Goal: Communication & Community: Answer question/provide support

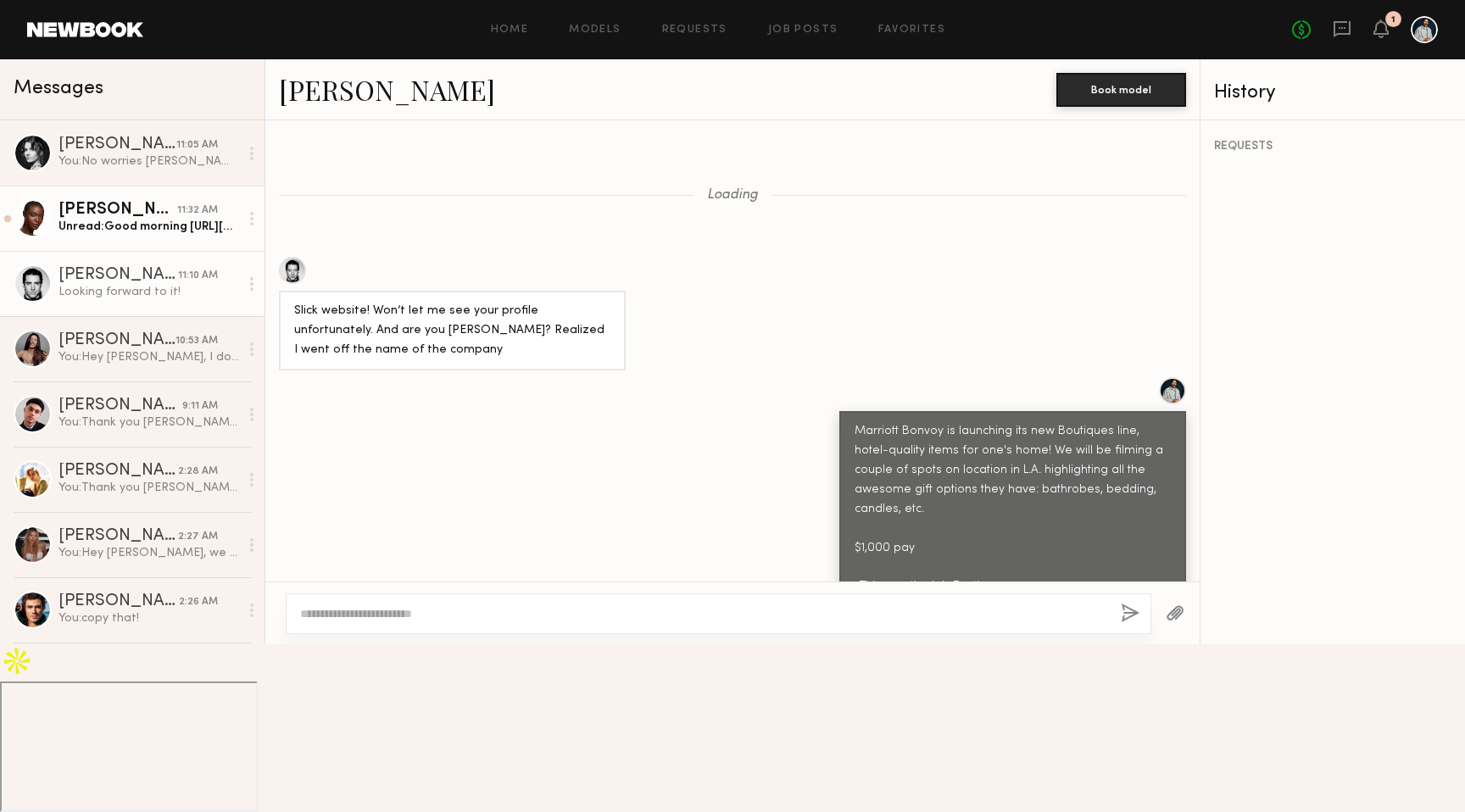
scroll to position [515, 0]
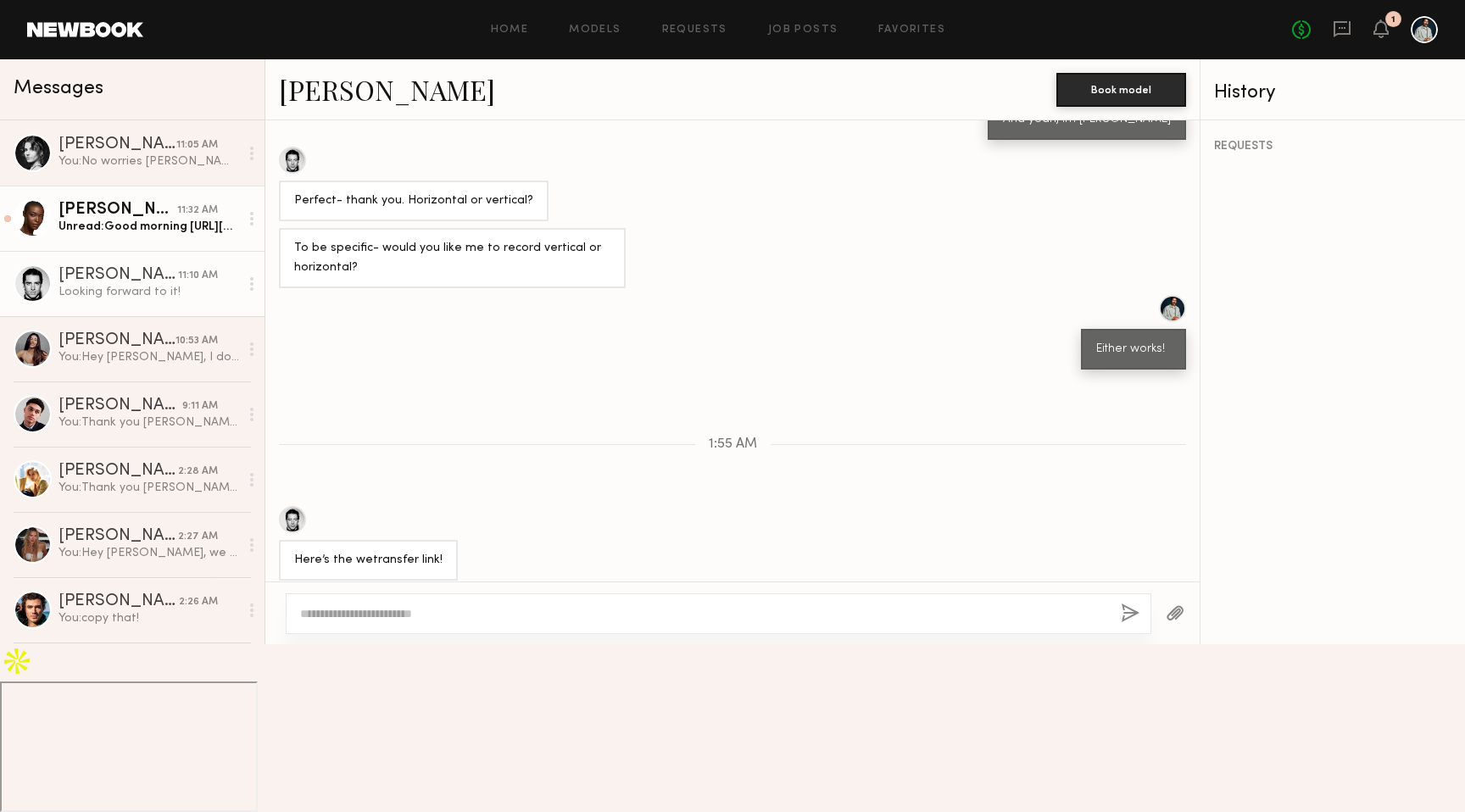
click at [191, 220] on div "Unread: Good morning [URL][DOMAIN_NAME]" at bounding box center [149, 227] width 181 height 16
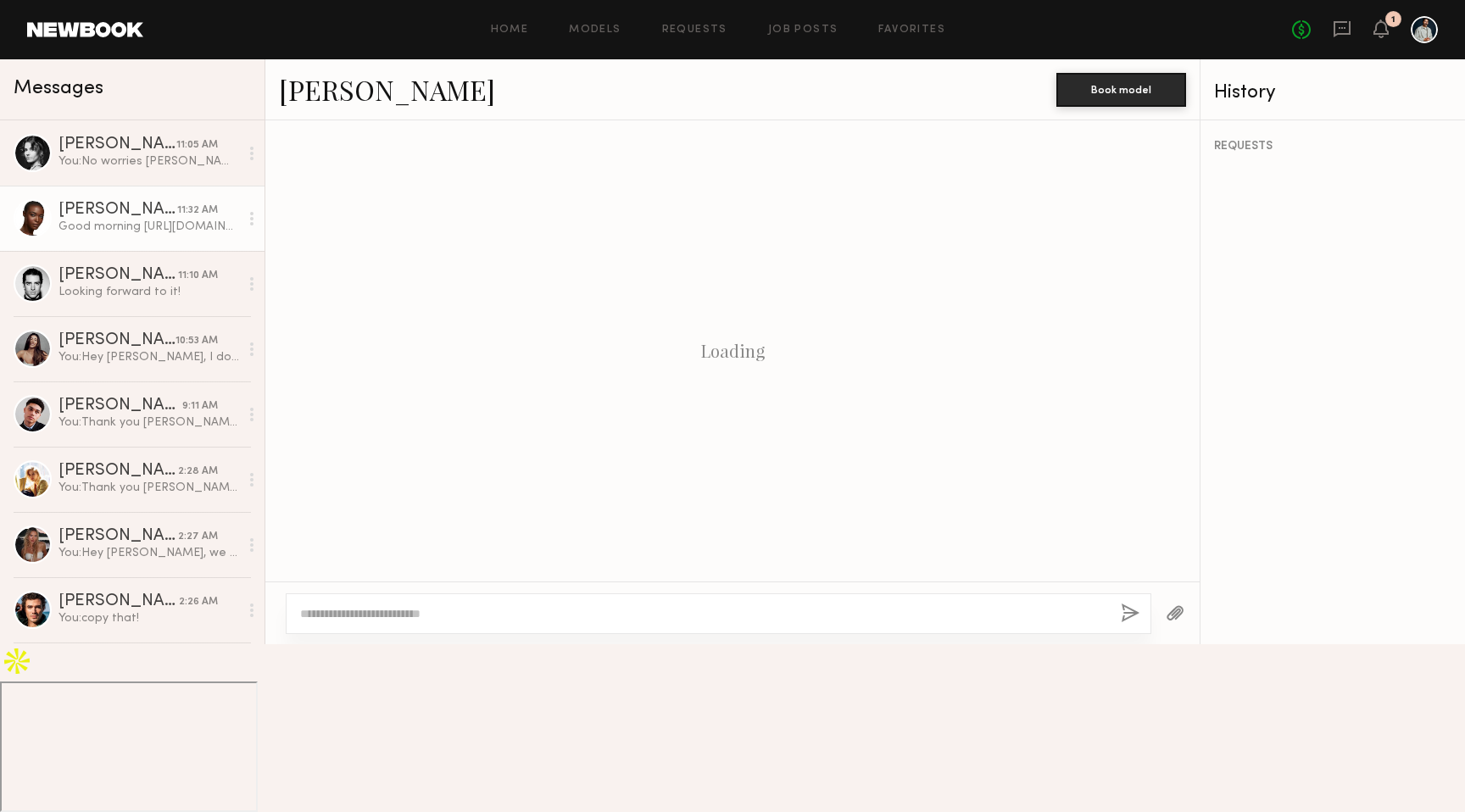
scroll to position [1740, 0]
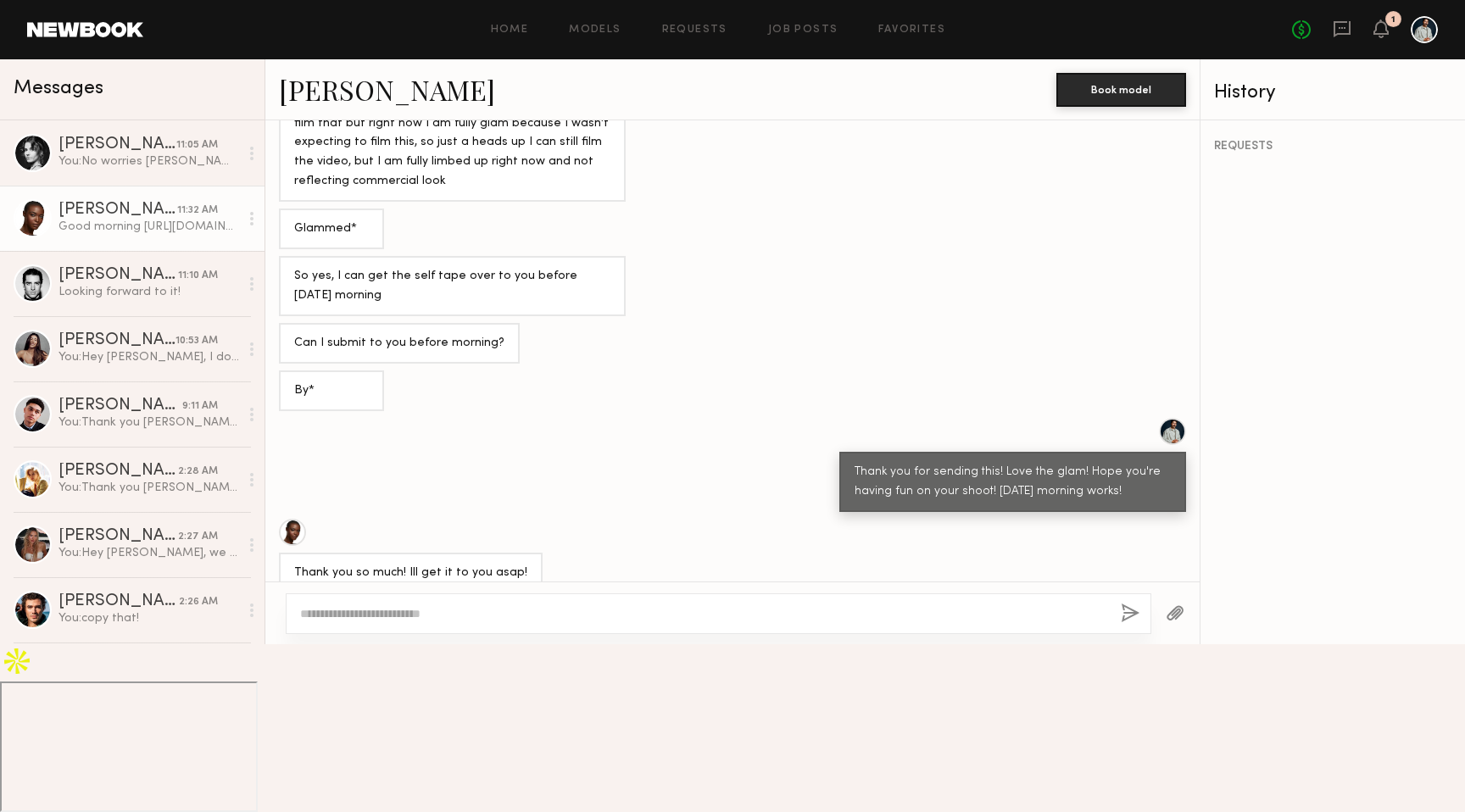
click at [449, 742] on div "Good morning [URL][DOMAIN_NAME]" at bounding box center [401, 751] width 213 height 20
click at [393, 742] on div "Good morning [URL][DOMAIN_NAME]" at bounding box center [401, 751] width 213 height 20
drag, startPoint x: 378, startPoint y: 714, endPoint x: 533, endPoint y: 716, distance: 155.0
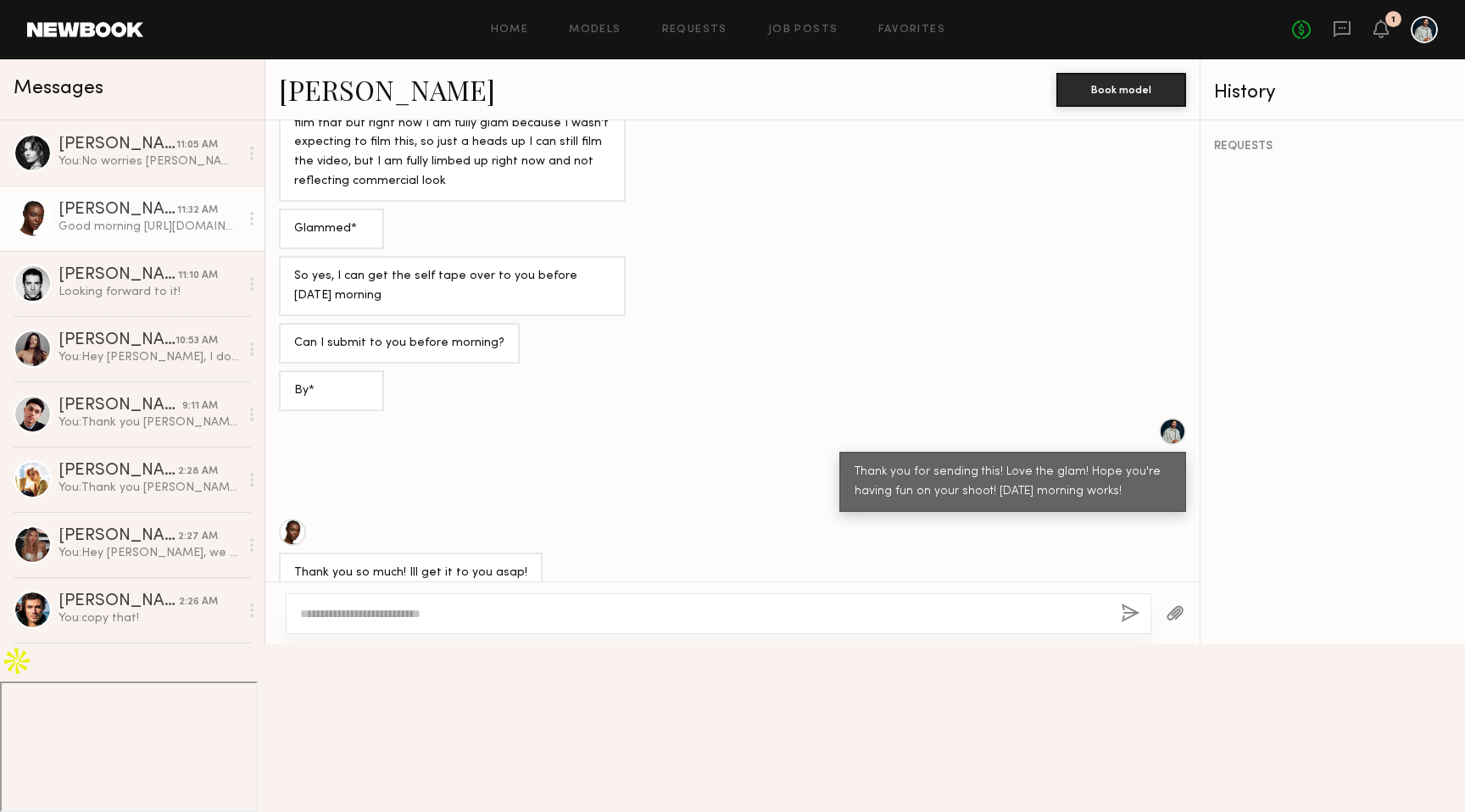
click at [522, 730] on div "Good morning [URL][DOMAIN_NAME]" at bounding box center [400, 750] width 243 height 41
copy div "[URL][DOMAIN_NAME]"
click at [426, 622] on textarea at bounding box center [704, 613] width 807 height 17
type textarea "**********"
click at [1130, 625] on button "button" at bounding box center [1130, 613] width 19 height 21
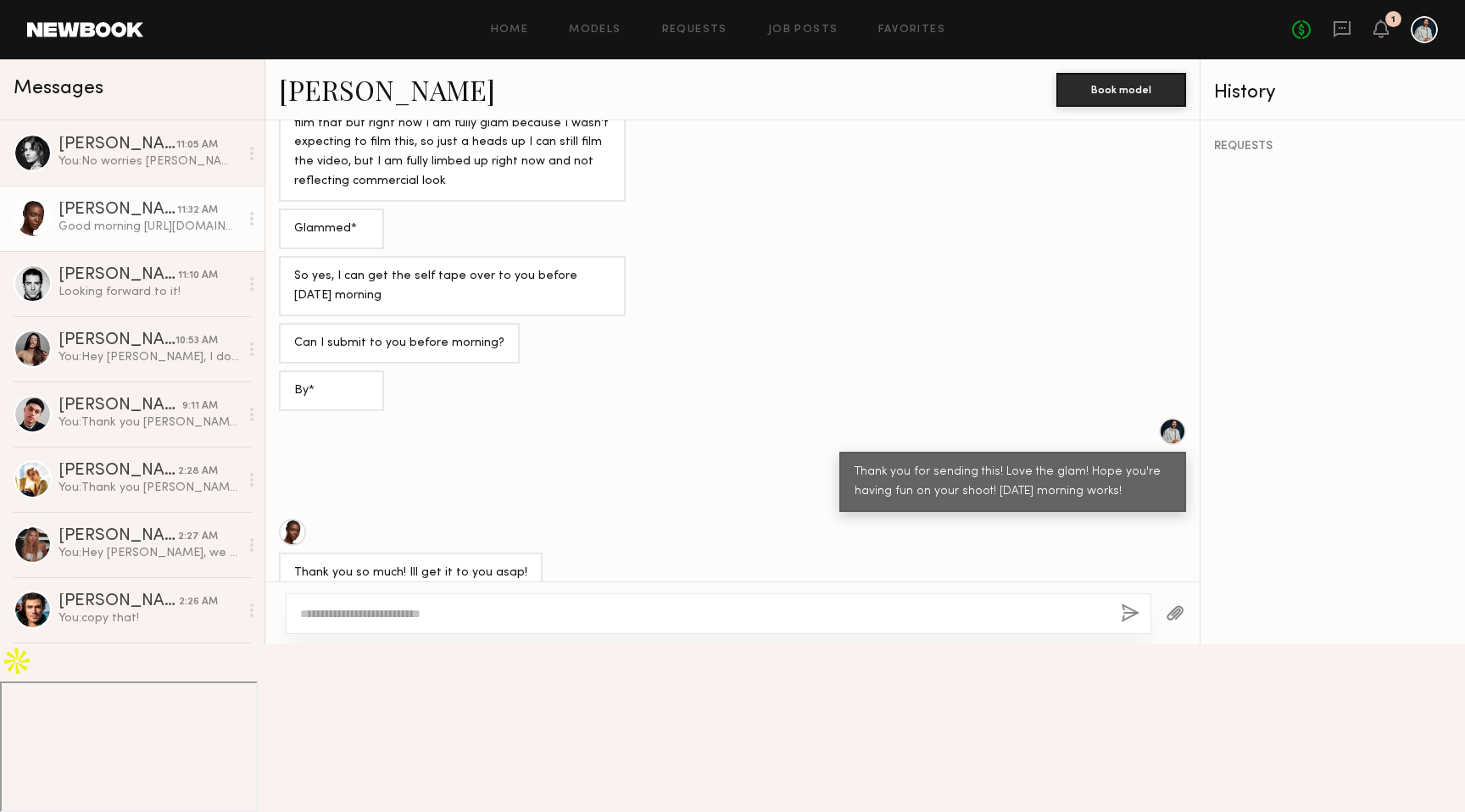
scroll to position [1916, 0]
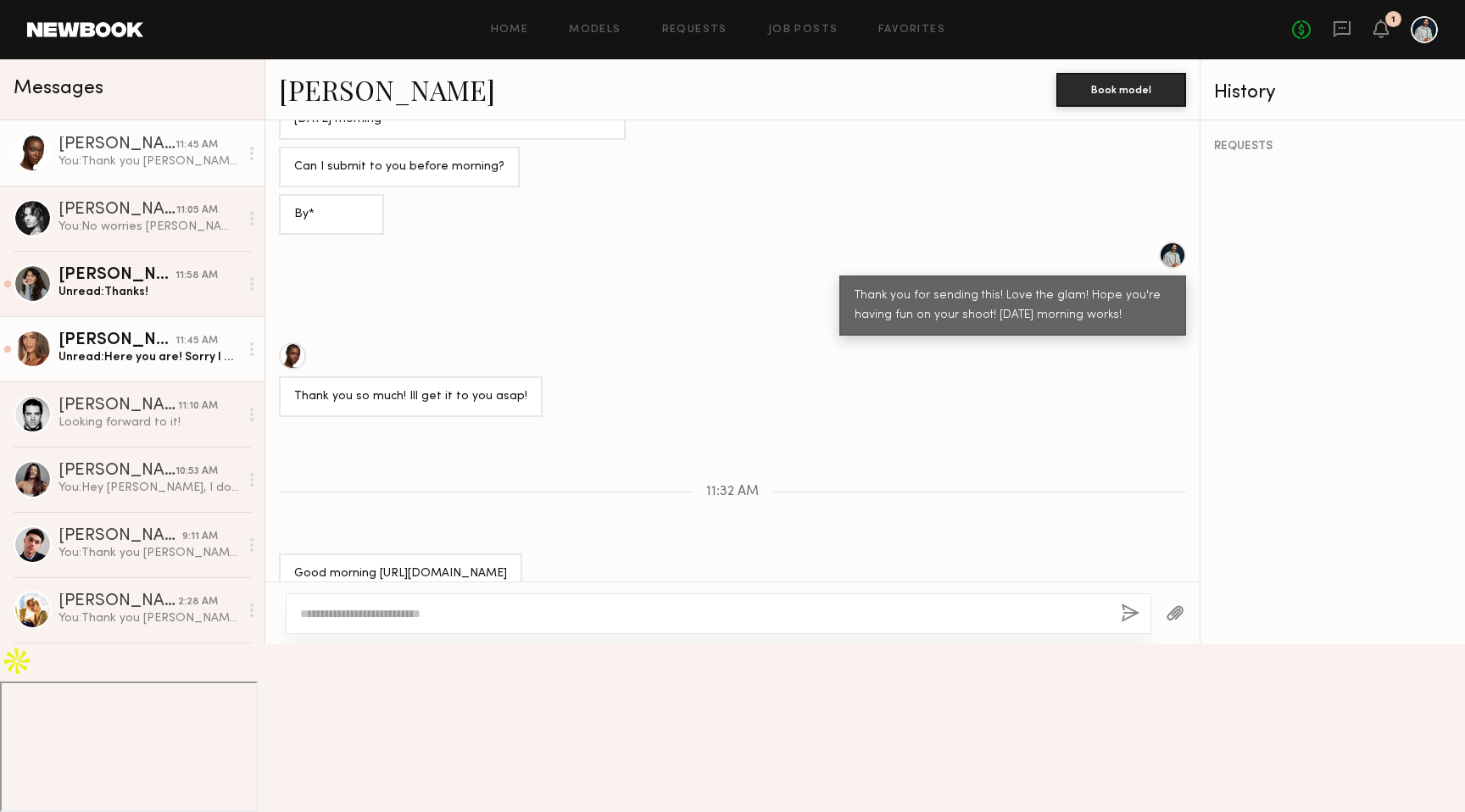
click at [168, 353] on div "Unread: Here you are! Sorry I don’t use wetransfer anymore - they updated the t…" at bounding box center [149, 358] width 181 height 16
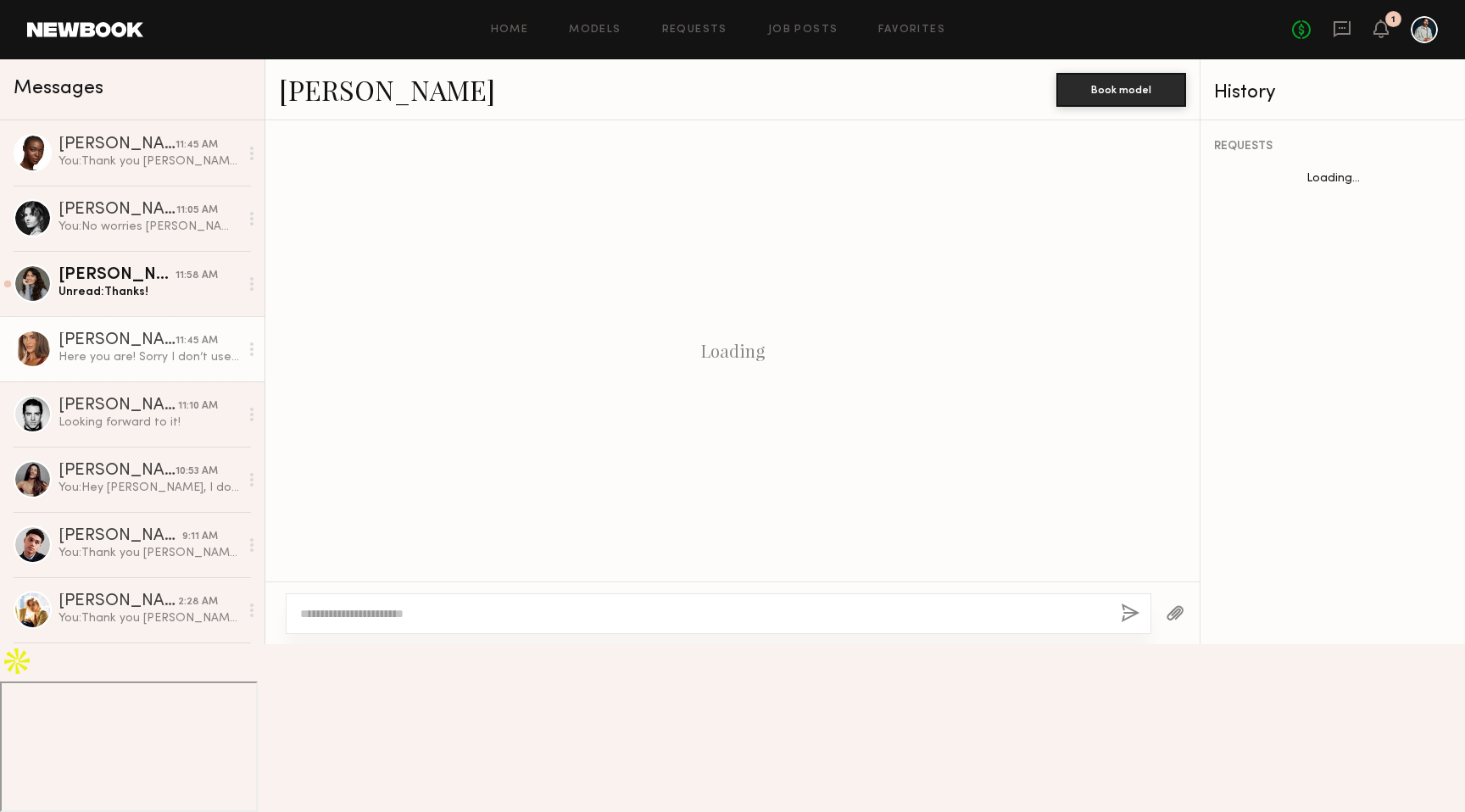
scroll to position [1166, 0]
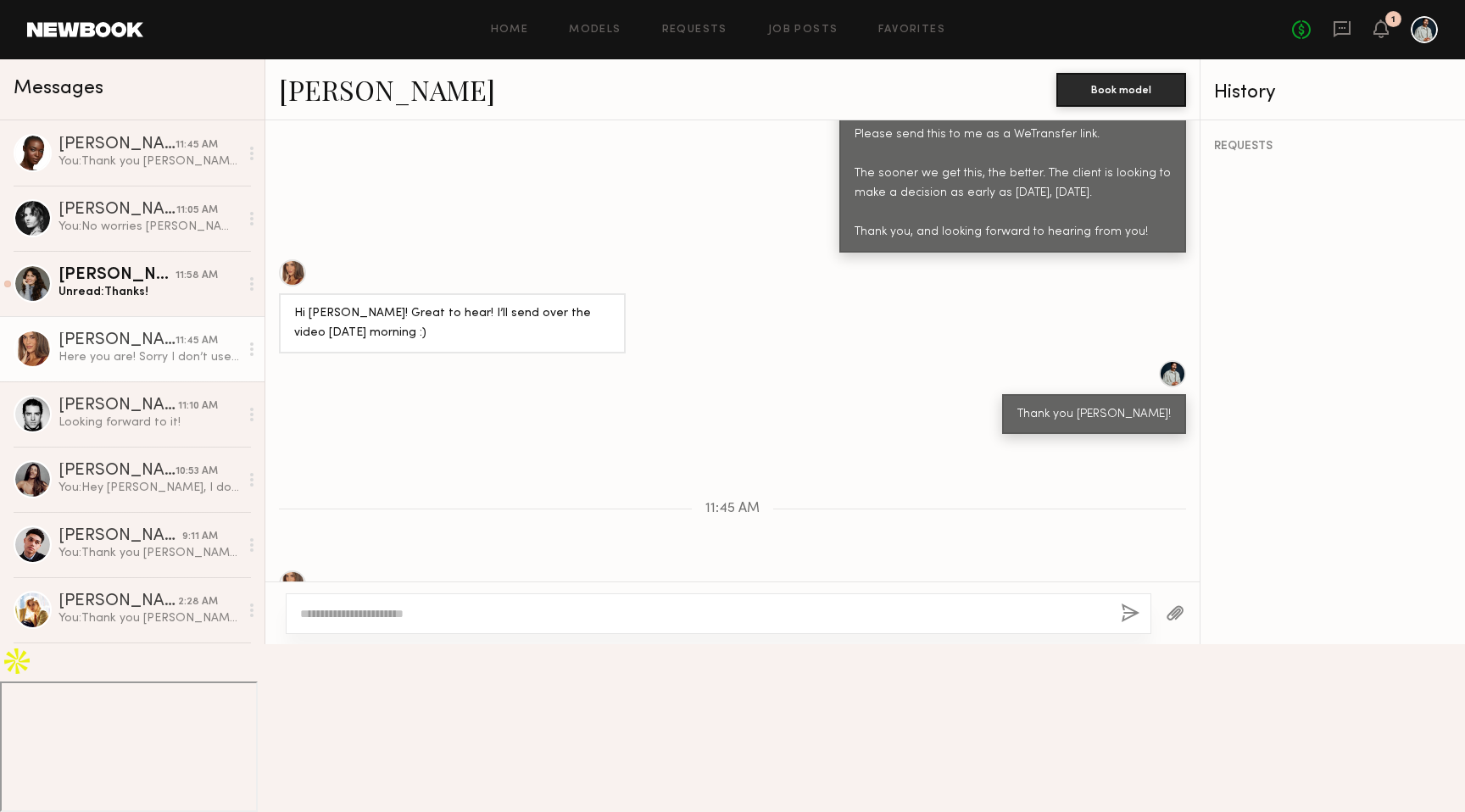
drag, startPoint x: 604, startPoint y: 630, endPoint x: 292, endPoint y: 588, distance: 314.8
click at [292, 604] on div "[URL][DOMAIN_NAME]" at bounding box center [358, 624] width 158 height 41
copy div "[URL][DOMAIN_NAME]"
click at [493, 622] on textarea at bounding box center [704, 613] width 807 height 17
type textarea "**********"
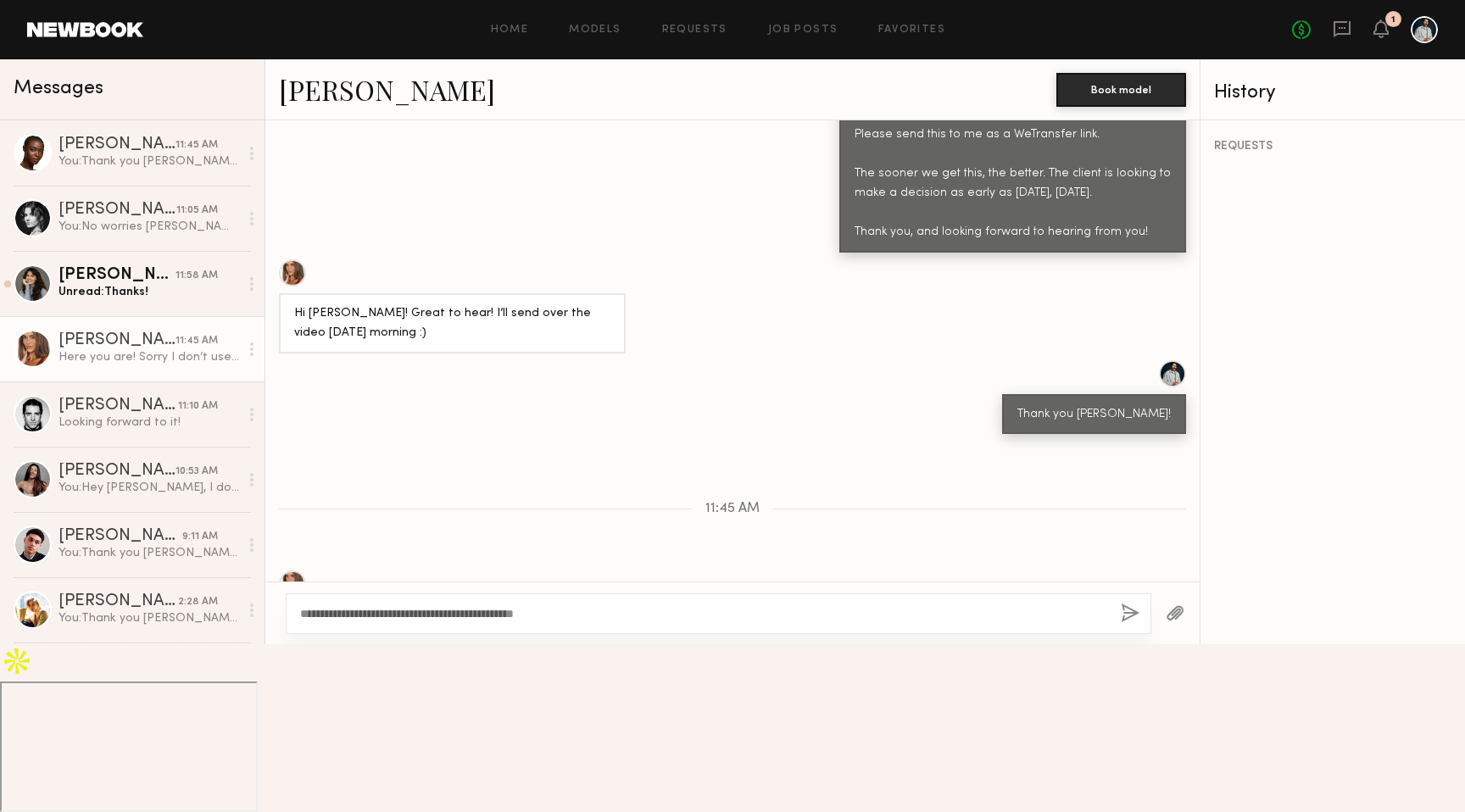
click at [1124, 625] on button "button" at bounding box center [1130, 613] width 19 height 21
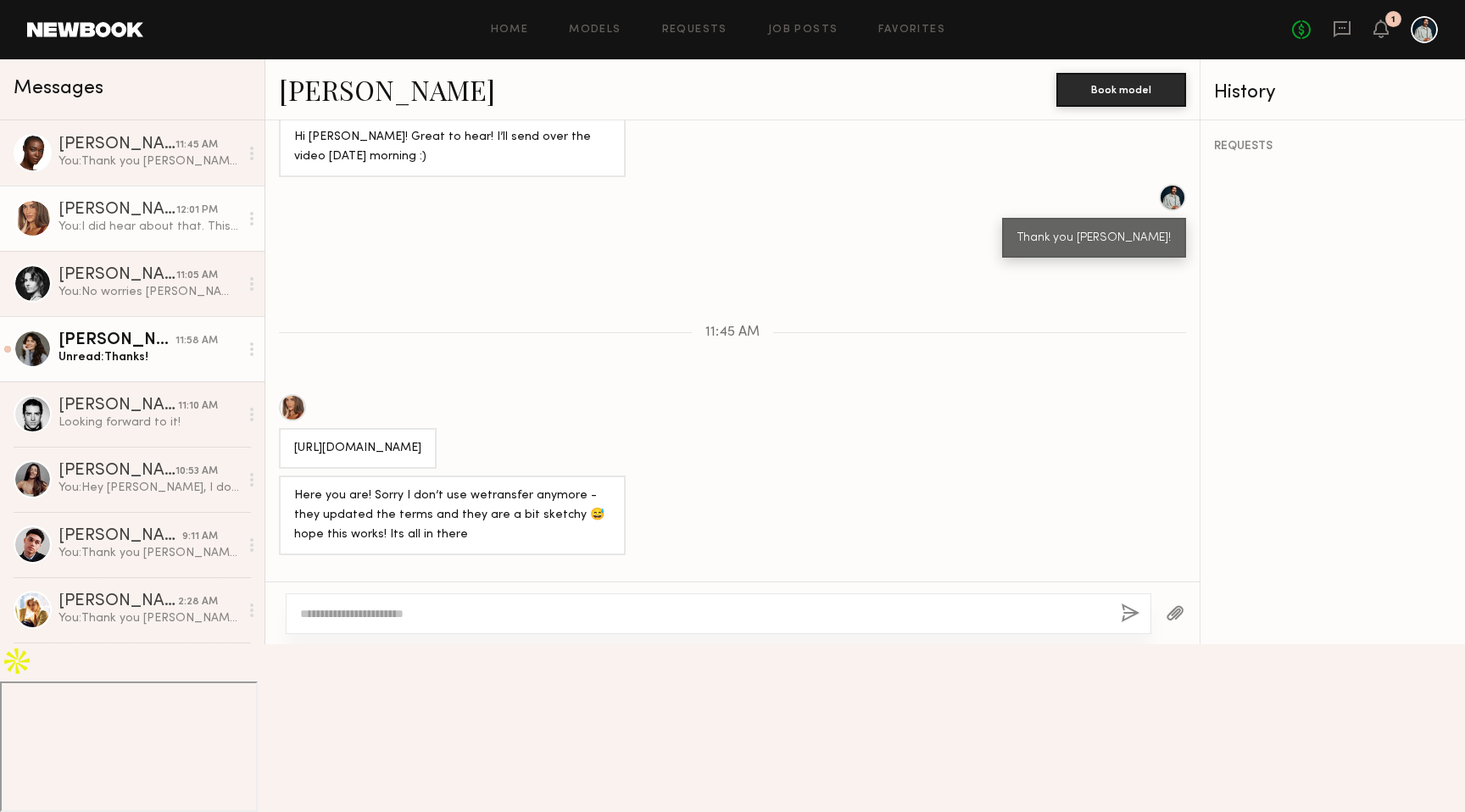
click at [146, 334] on div "[PERSON_NAME]" at bounding box center [117, 341] width 117 height 17
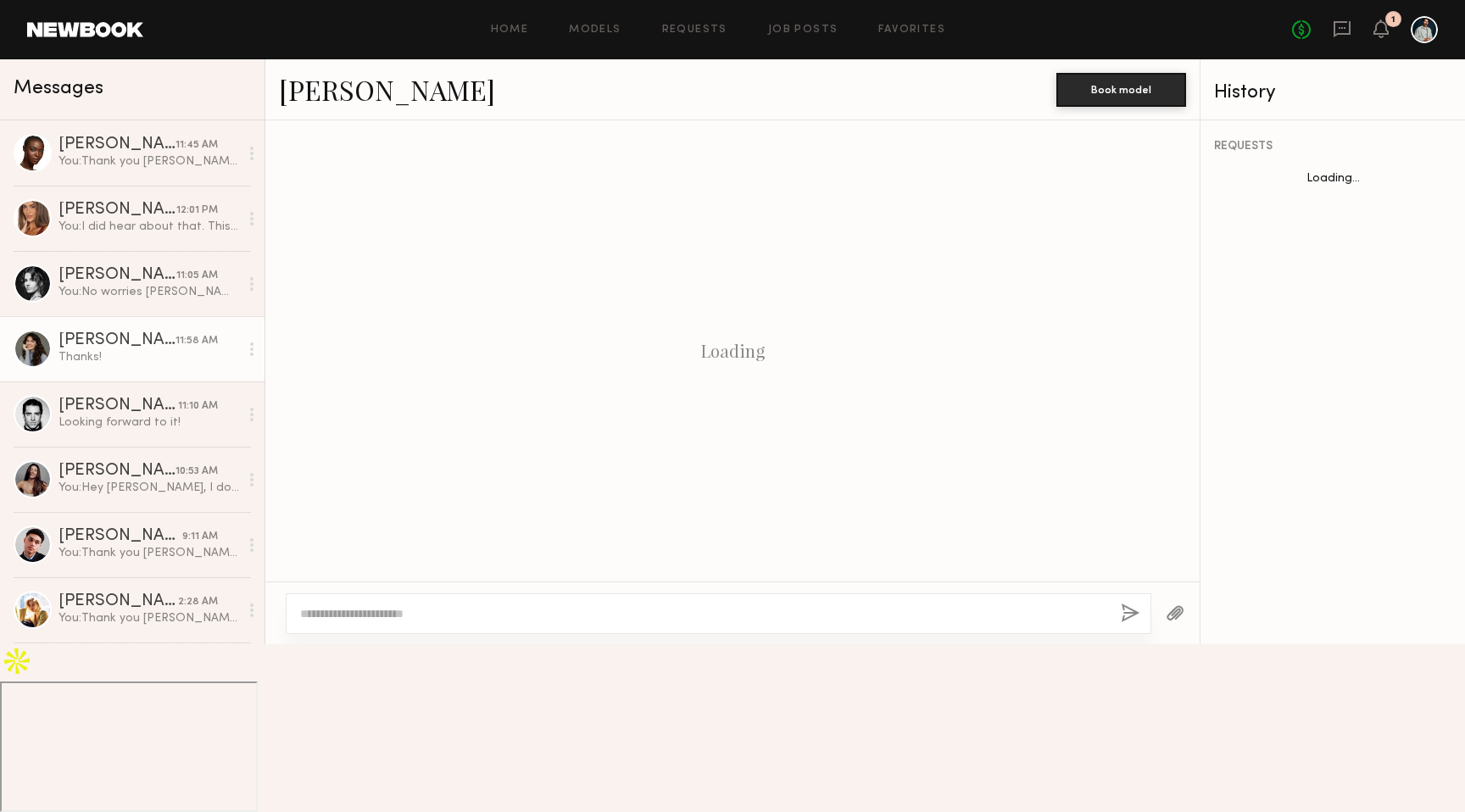
scroll to position [1107, 0]
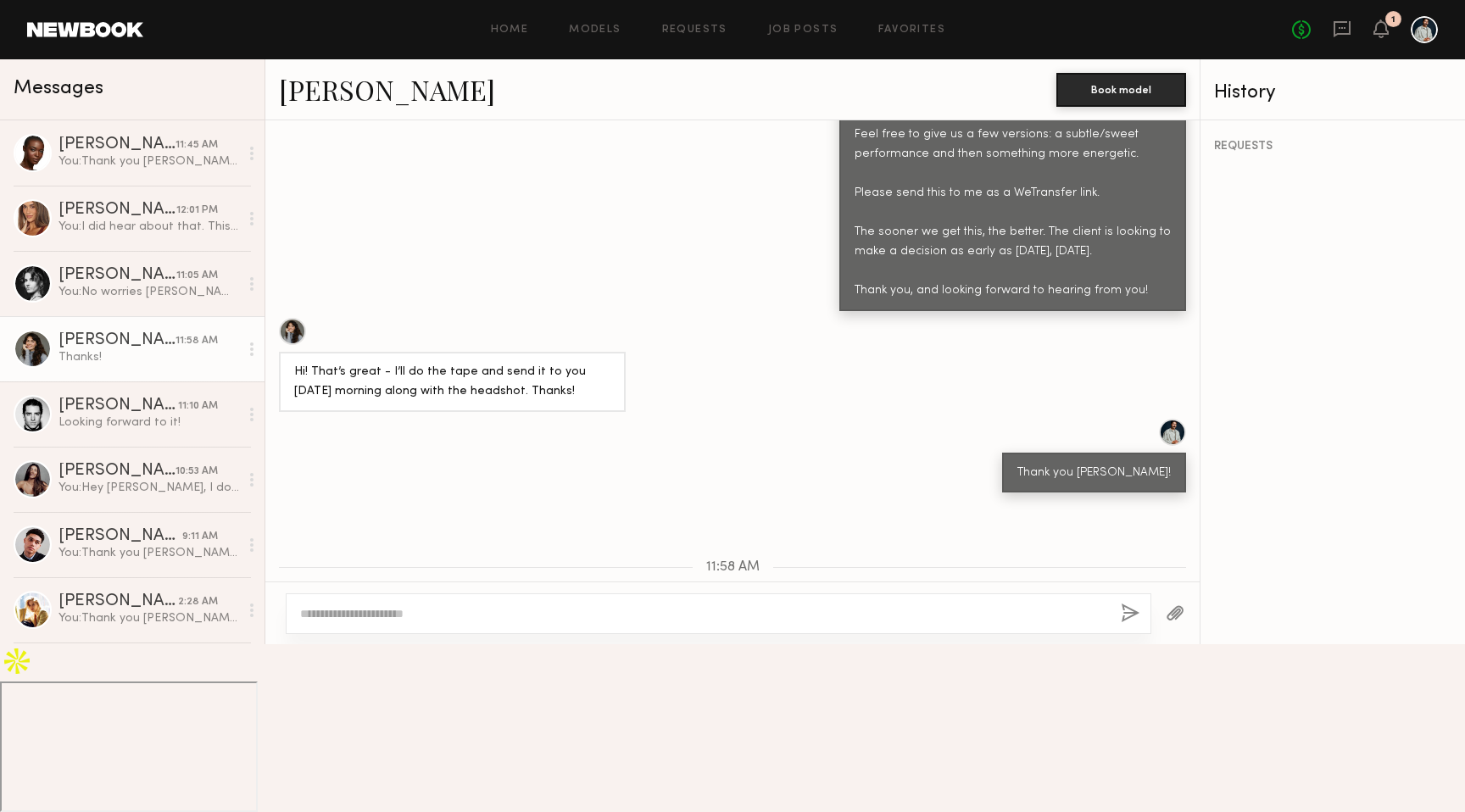
drag, startPoint x: 451, startPoint y: 668, endPoint x: 286, endPoint y: 668, distance: 165.0
click at [286, 668] on div "Here’s a wetransfer with the photo and audition: [URL][DOMAIN_NAME]" at bounding box center [453, 693] width 347 height 61
copy div "[URL][DOMAIN_NAME]"
